Goal: Obtain resource: Obtain resource

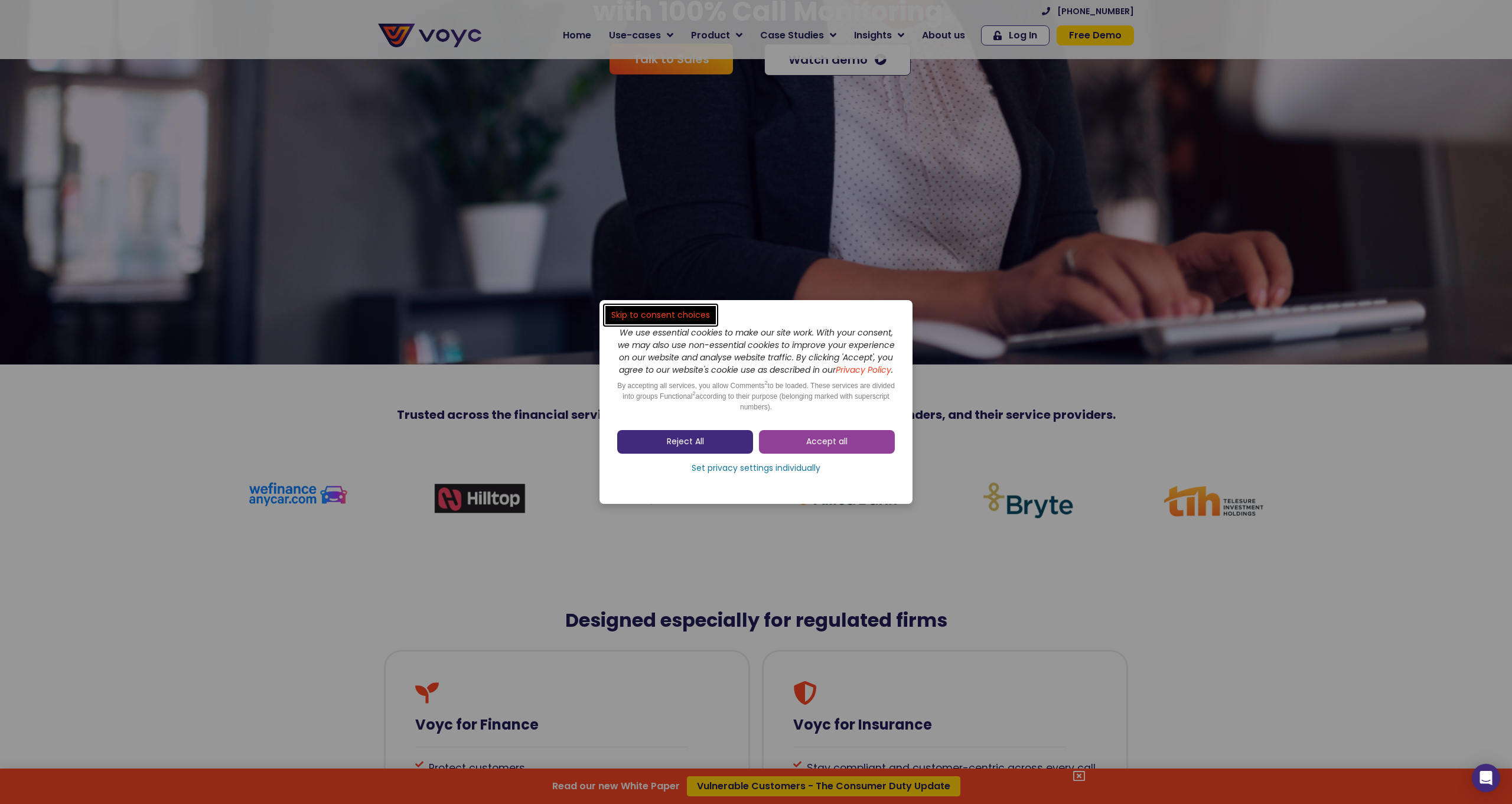
click at [703, 454] on link "Reject All" at bounding box center [685, 442] width 135 height 24
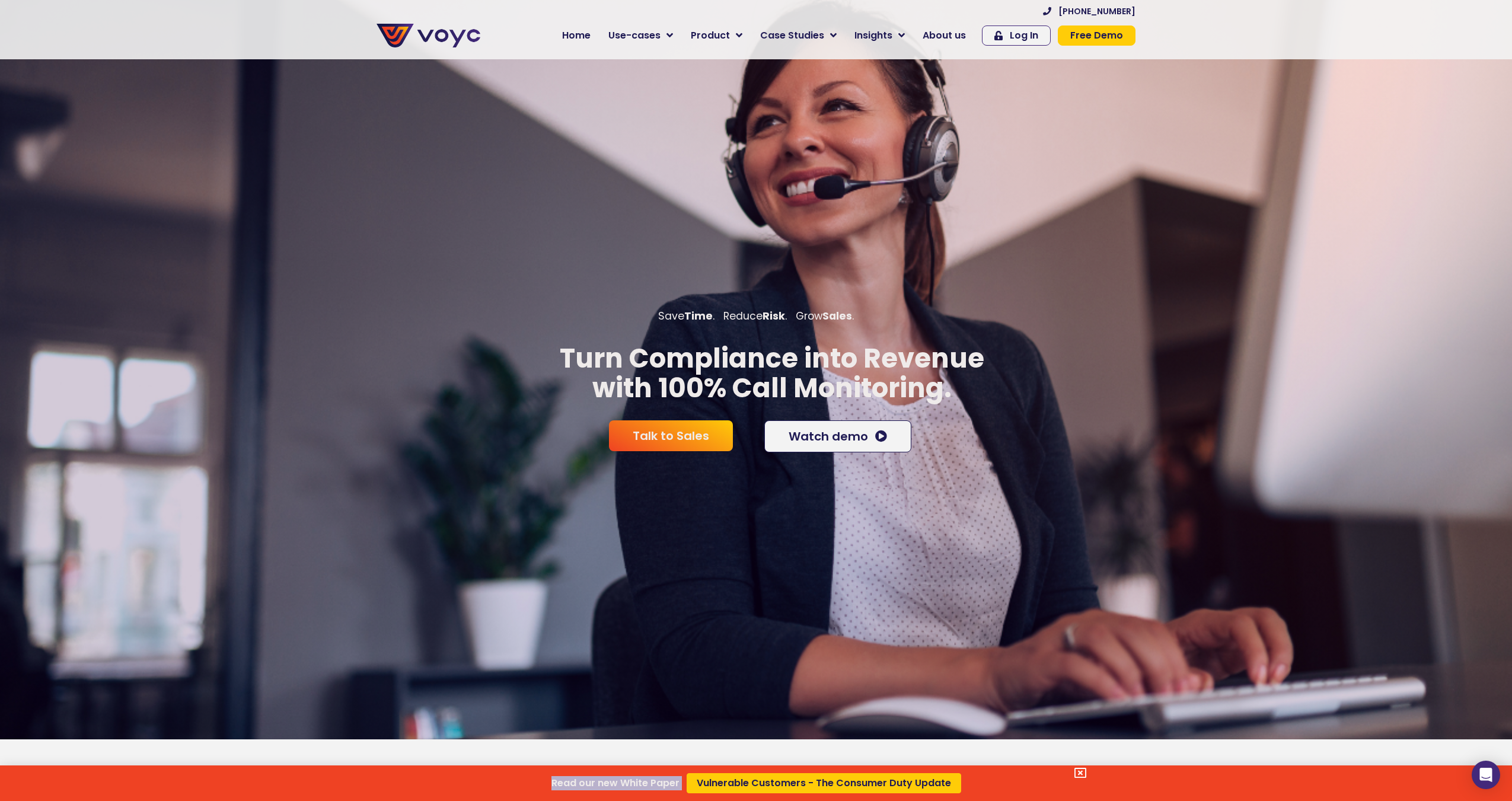
drag, startPoint x: 572, startPoint y: 360, endPoint x: 831, endPoint y: 363, distance: 259.0
click at [831, 363] on div "Read our new White Paper Vulnerable Customers - The Consumer Duty Update" at bounding box center [756, 400] width 1512 height 801
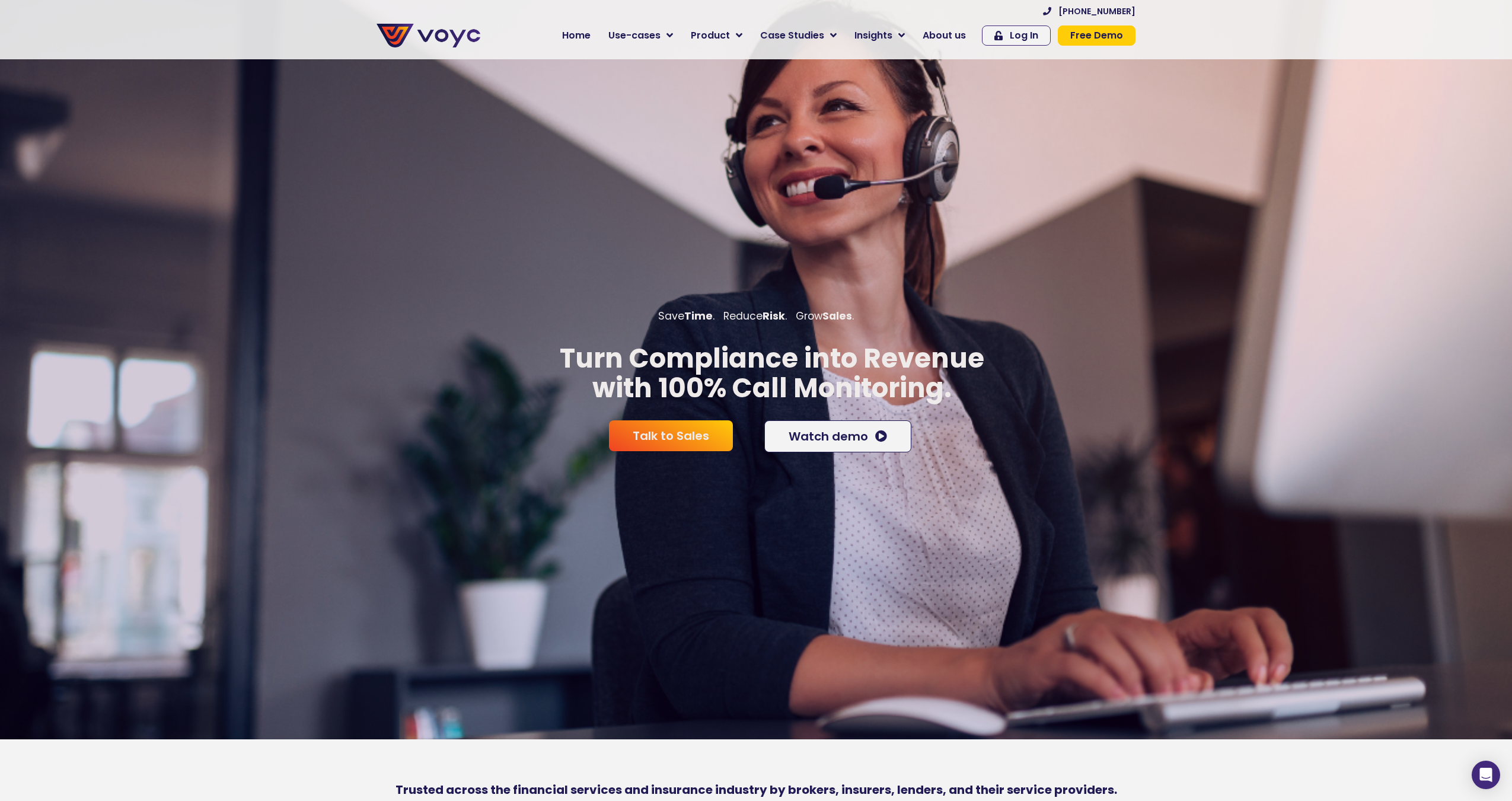
scroll to position [48, 0]
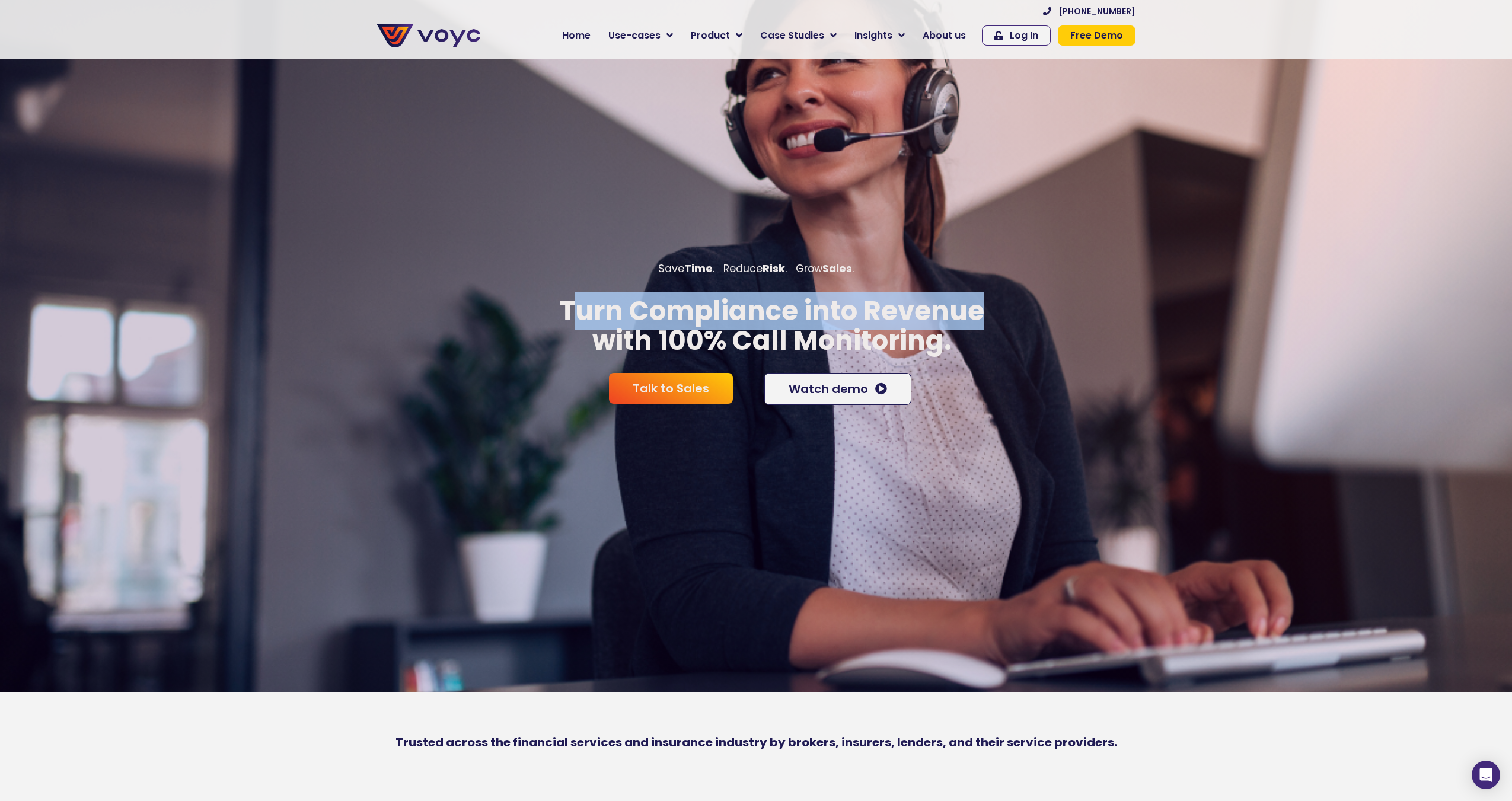
drag, startPoint x: 990, startPoint y: 330, endPoint x: 580, endPoint y: 318, distance: 410.2
click at [580, 318] on p "Turn Compliance into Revenue with 100% Call Monitoring." at bounding box center [771, 326] width 1543 height 59
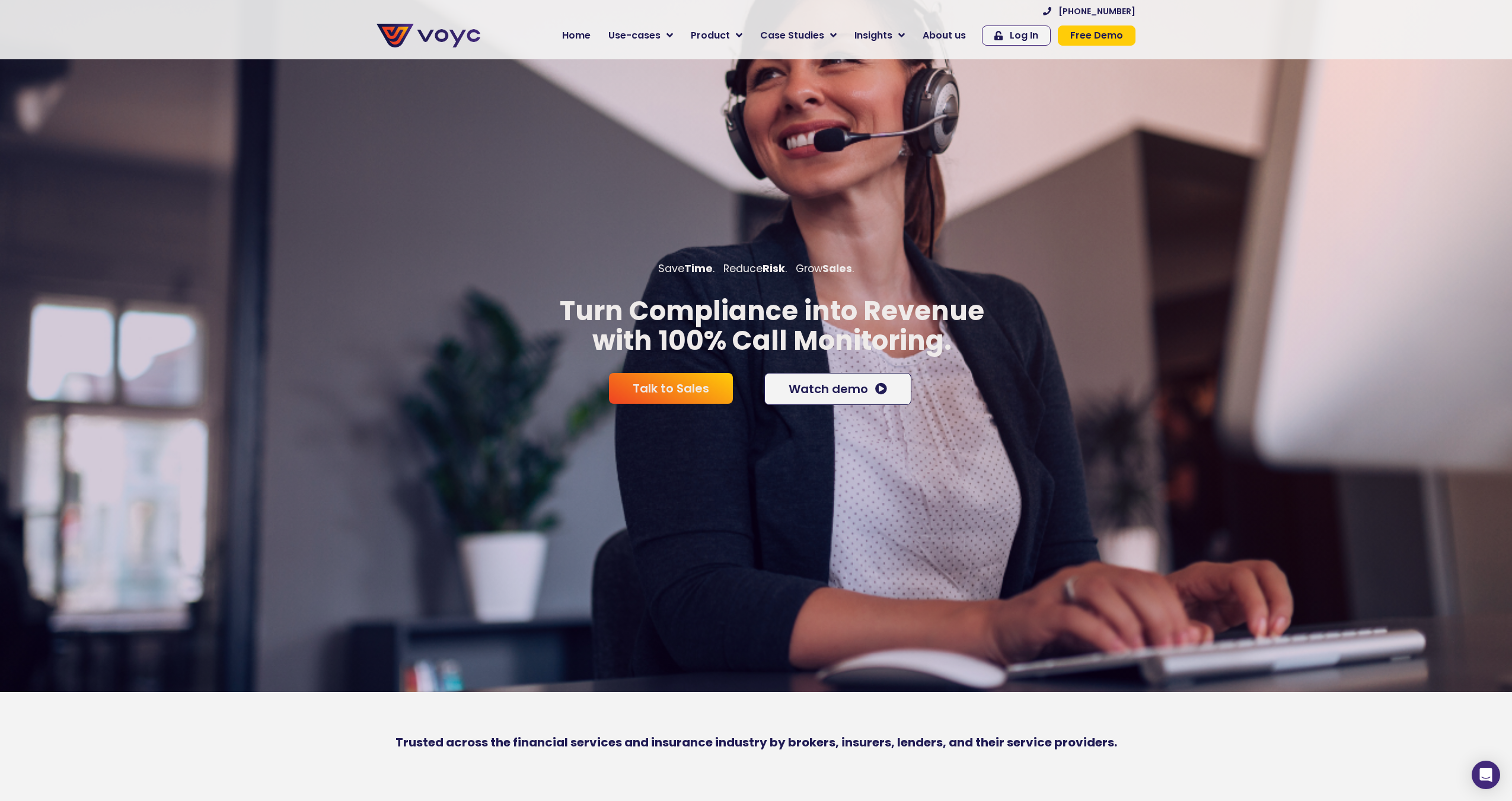
click at [1048, 352] on p "Turn Compliance into Revenue with 100% Call Monitoring." at bounding box center [771, 326] width 1543 height 59
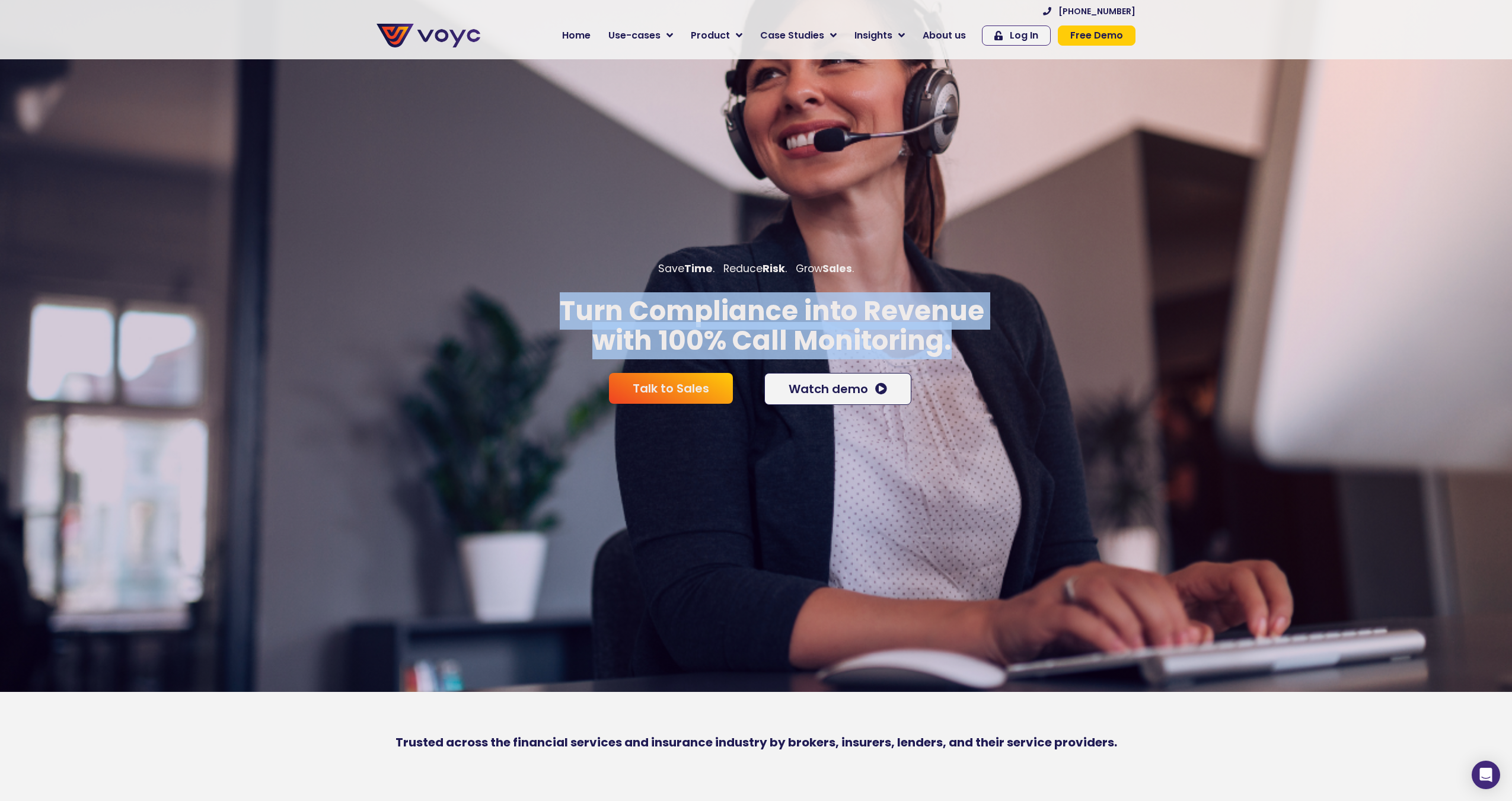
drag, startPoint x: 982, startPoint y: 352, endPoint x: 559, endPoint y: 310, distance: 425.1
click at [559, 310] on p "Turn Compliance into Revenue with 100% Call Monitoring." at bounding box center [771, 326] width 1543 height 59
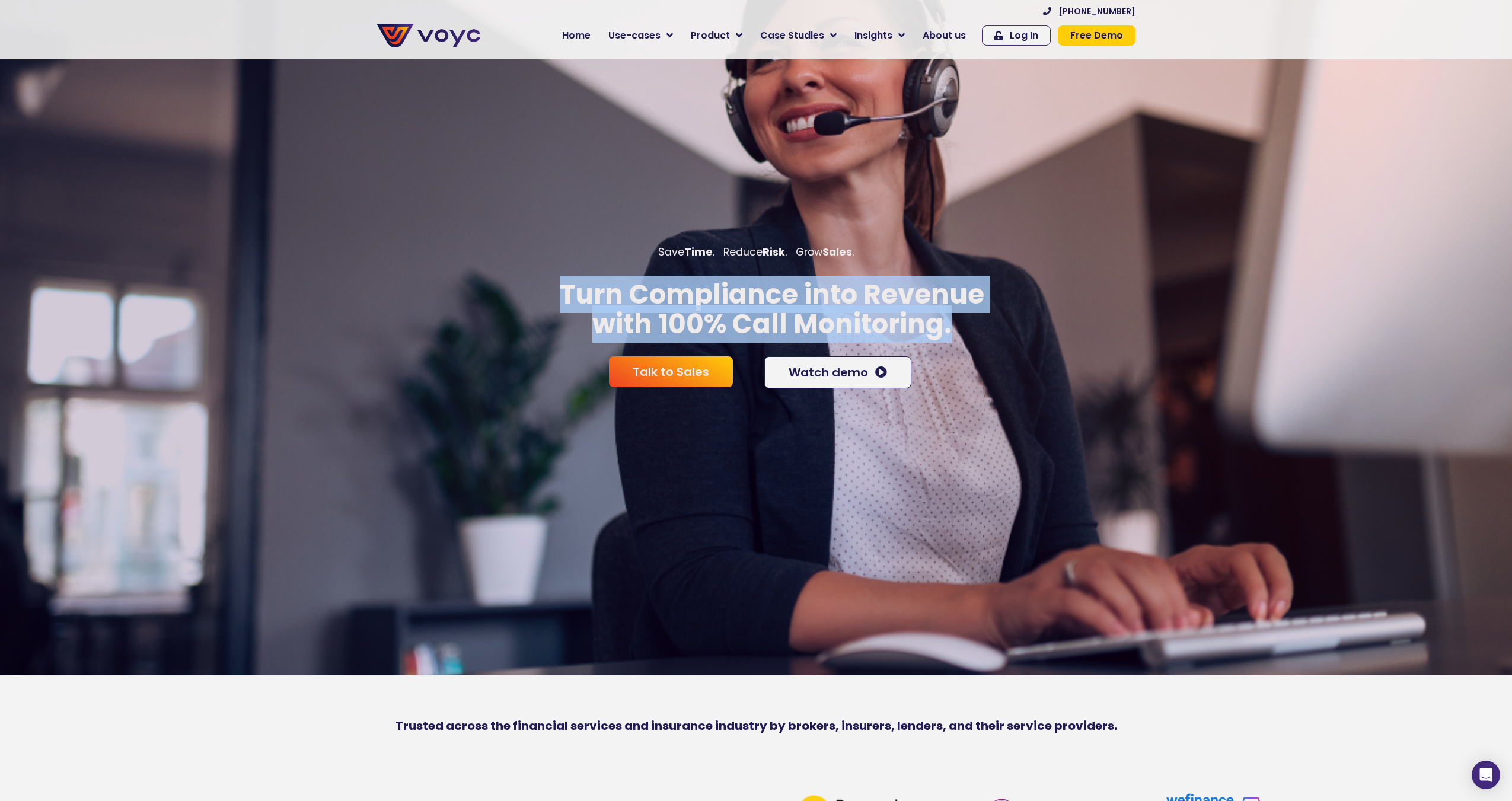
scroll to position [190, 0]
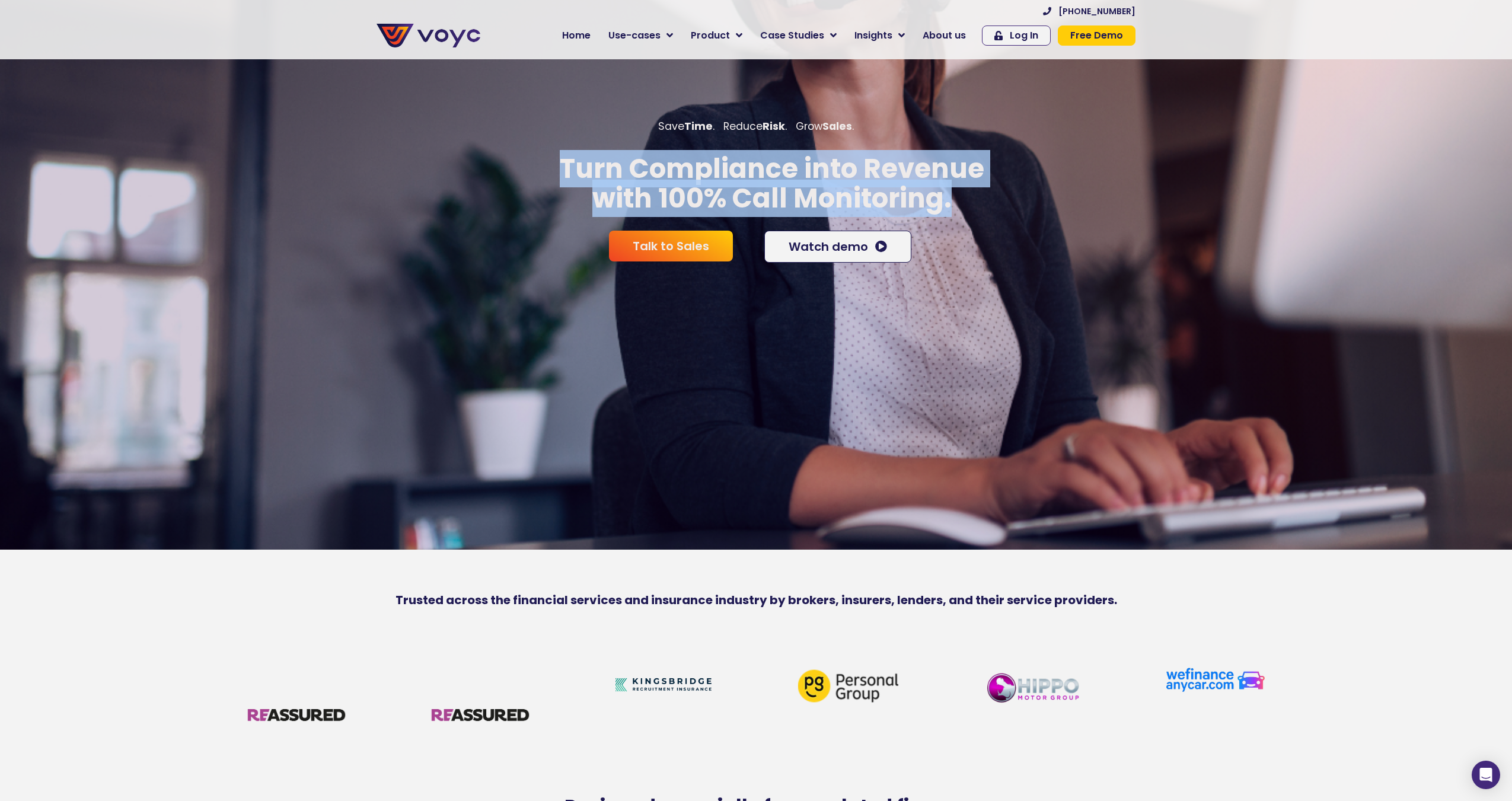
click at [820, 213] on p "Turn Compliance into Revenue with 100% Call Monitoring." at bounding box center [771, 183] width 1543 height 59
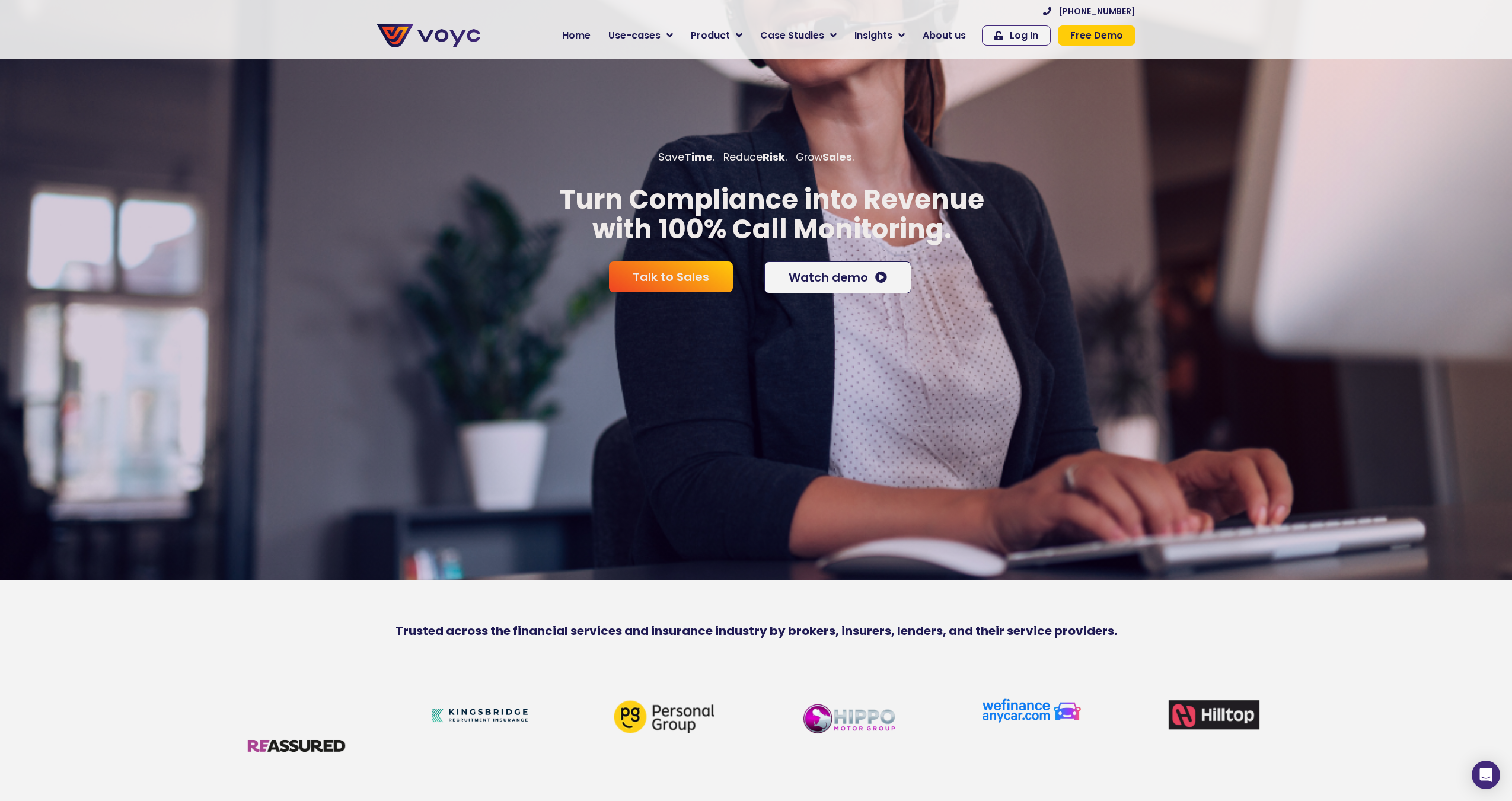
scroll to position [143, 0]
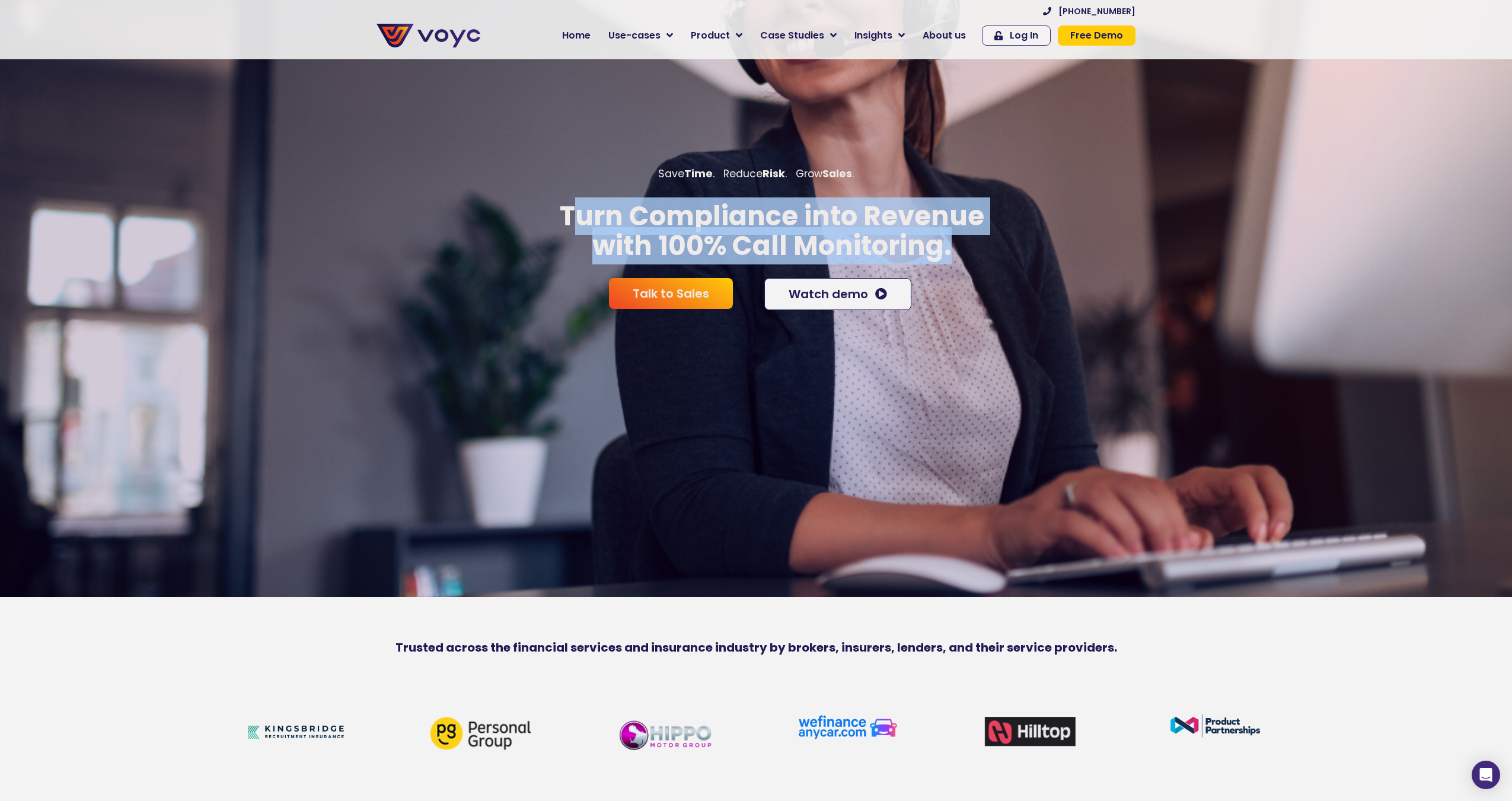
drag, startPoint x: 569, startPoint y: 223, endPoint x: 970, endPoint y: 246, distance: 401.7
click at [970, 246] on p "Turn Compliance into Revenue with 100% Call Monitoring." at bounding box center [771, 231] width 1543 height 59
click at [1009, 260] on p "Turn Compliance into Revenue with 100% Call Monitoring." at bounding box center [771, 231] width 1543 height 59
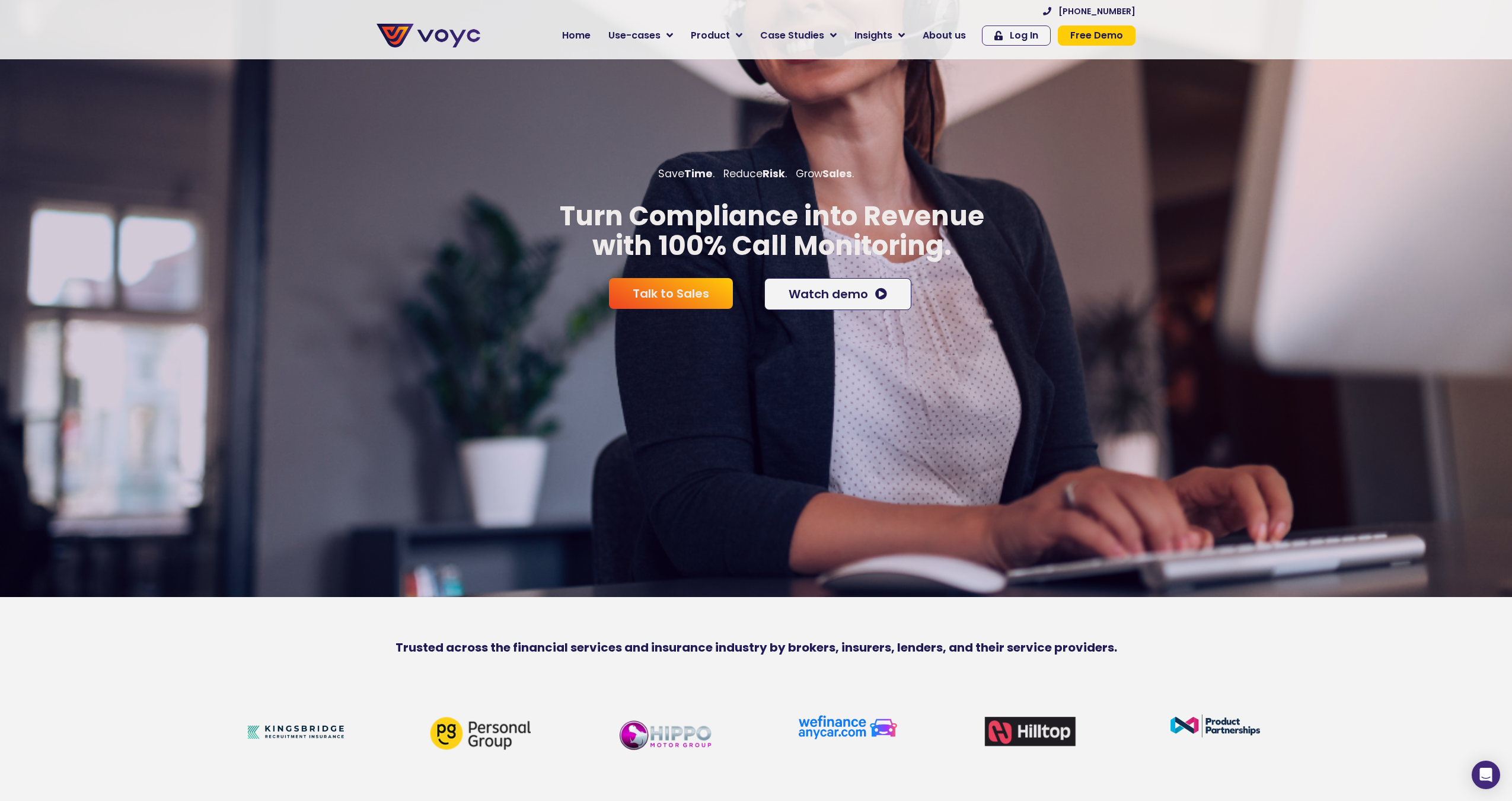
click at [1008, 260] on p "Turn Compliance into Revenue with 100% Call Monitoring." at bounding box center [771, 231] width 1543 height 59
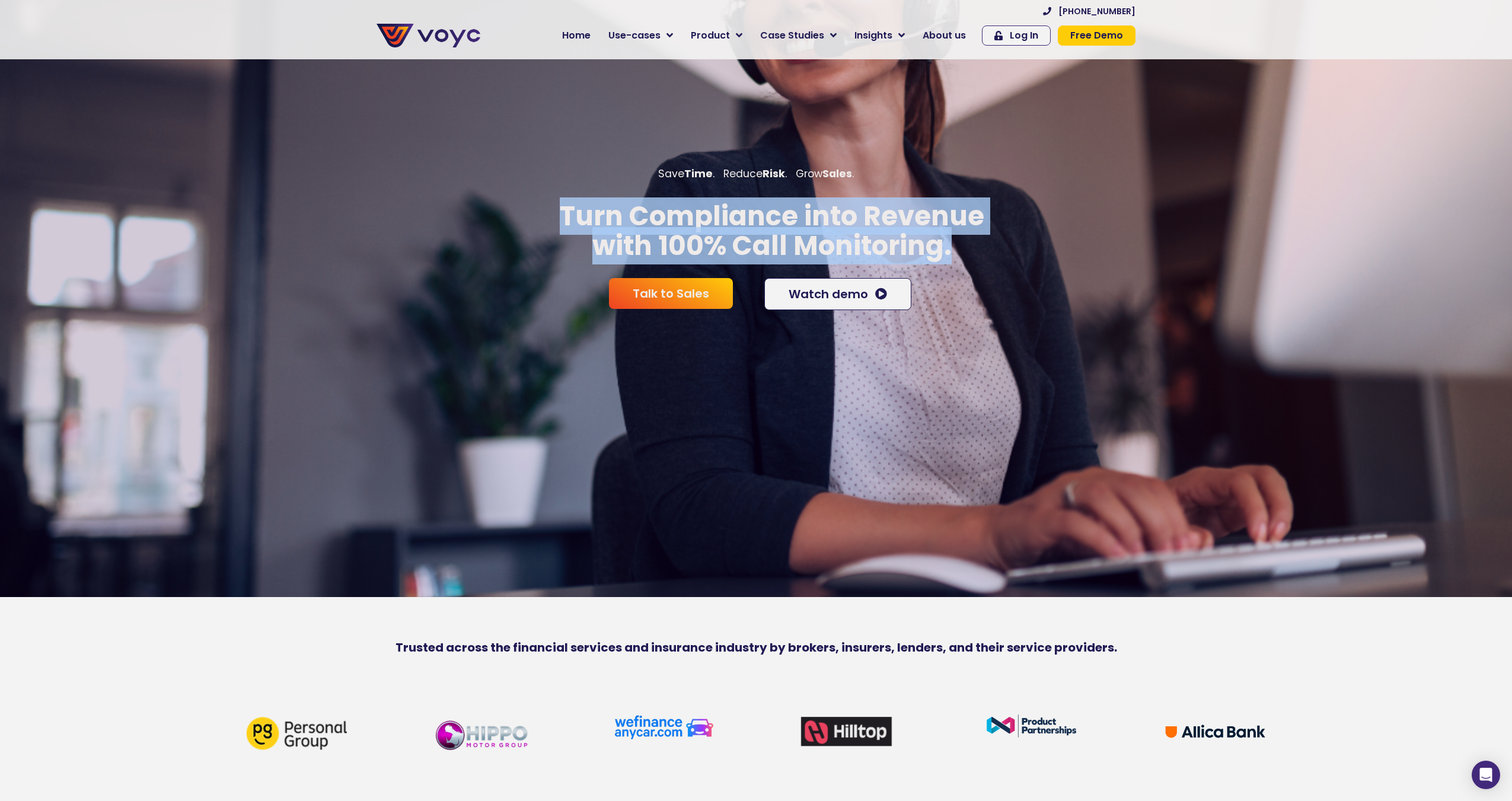
drag, startPoint x: 971, startPoint y: 264, endPoint x: 545, endPoint y: 212, distance: 429.2
click at [545, 212] on p "Turn Compliance into Revenue with 100% Call Monitoring." at bounding box center [771, 231] width 1543 height 59
click at [523, 260] on p "Turn Compliance into Revenue with 100% Call Monitoring." at bounding box center [771, 231] width 1543 height 59
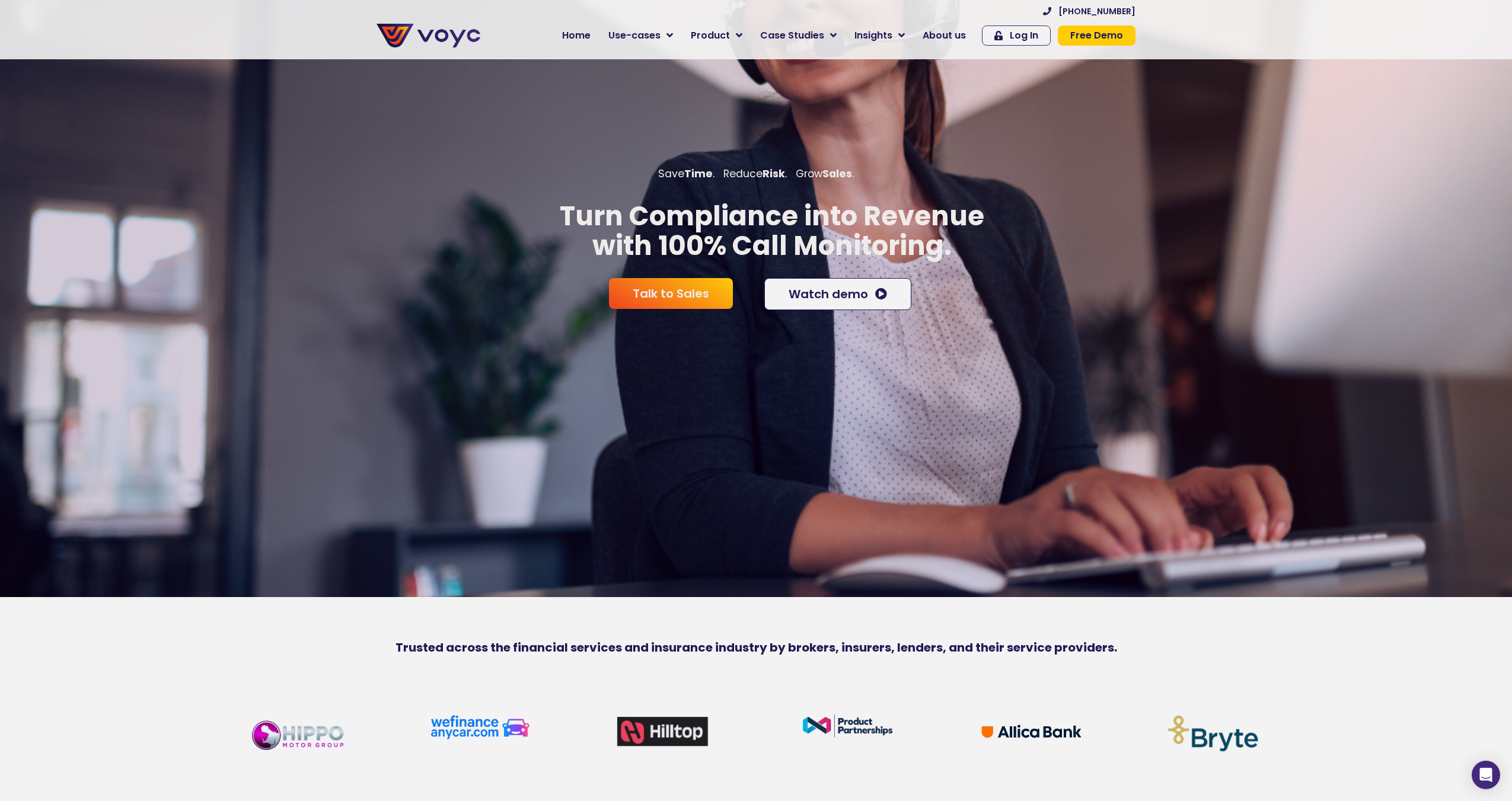
click at [829, 13] on div "[PHONE_NUMBER]" at bounding box center [813, 11] width 644 height 16
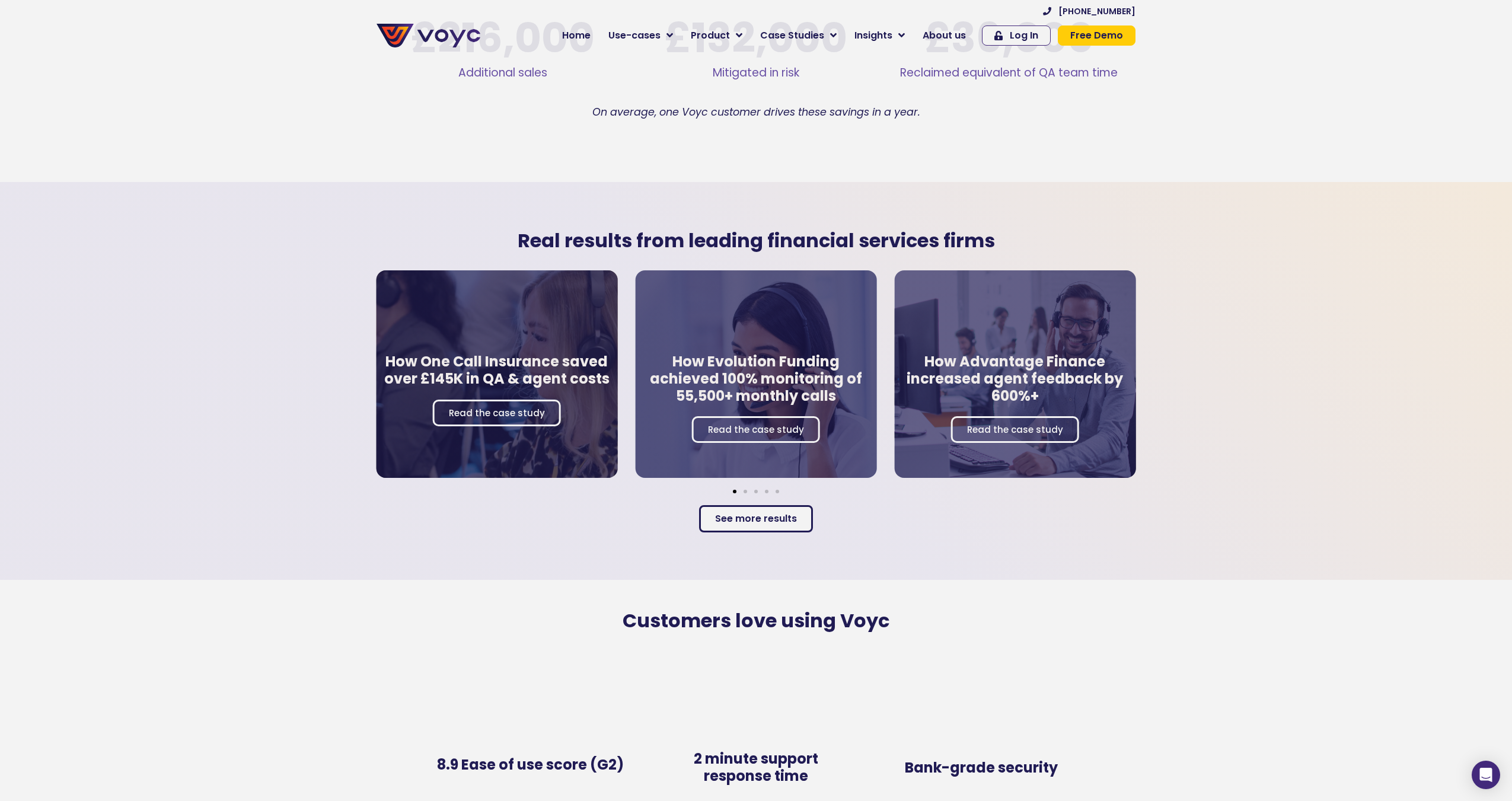
scroll to position [2134, 0]
